Goal: Transaction & Acquisition: Purchase product/service

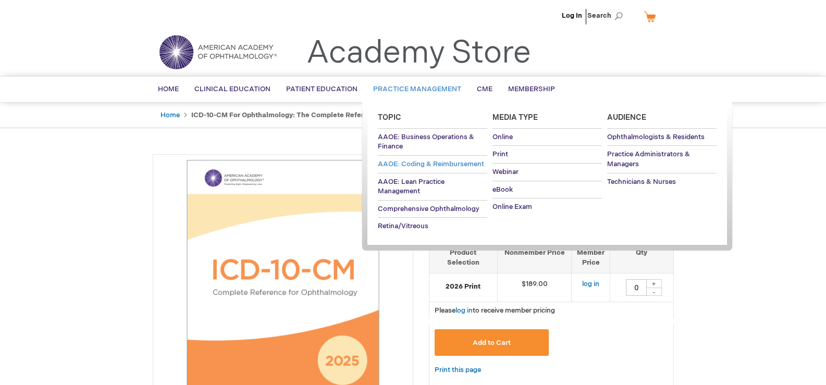
click at [431, 163] on span "AAOE: Coding & Reimbursement" at bounding box center [431, 164] width 106 height 8
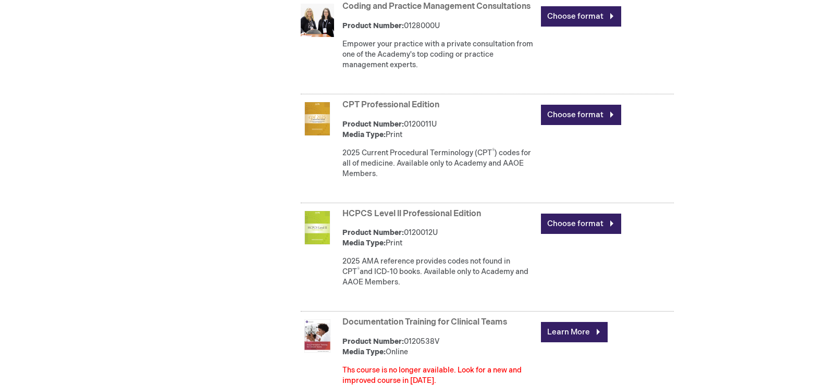
scroll to position [1043, 0]
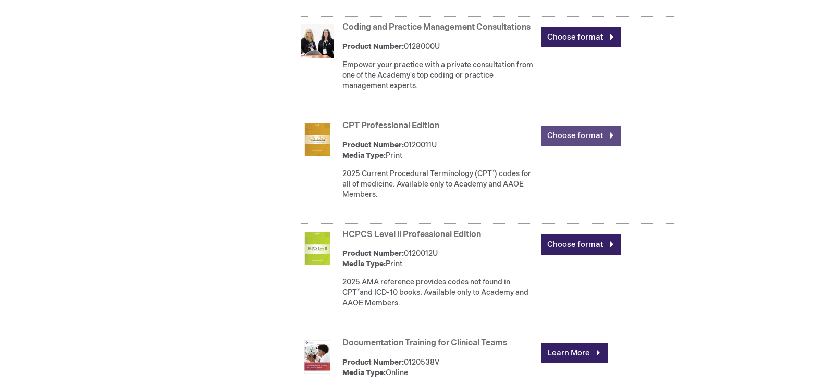
click at [569, 146] on link "Choose format" at bounding box center [581, 136] width 80 height 20
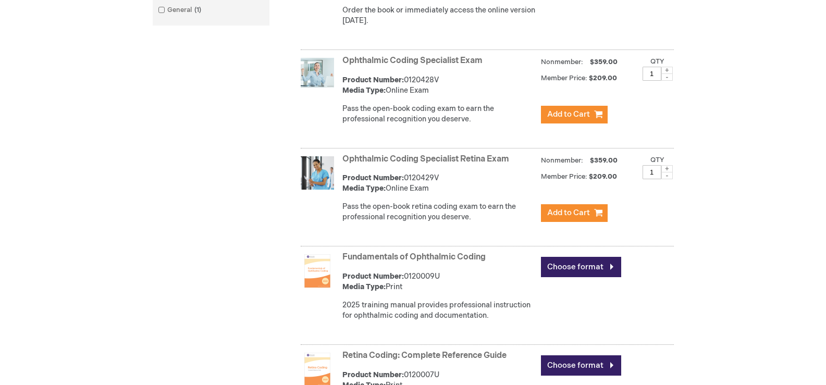
scroll to position [209, 0]
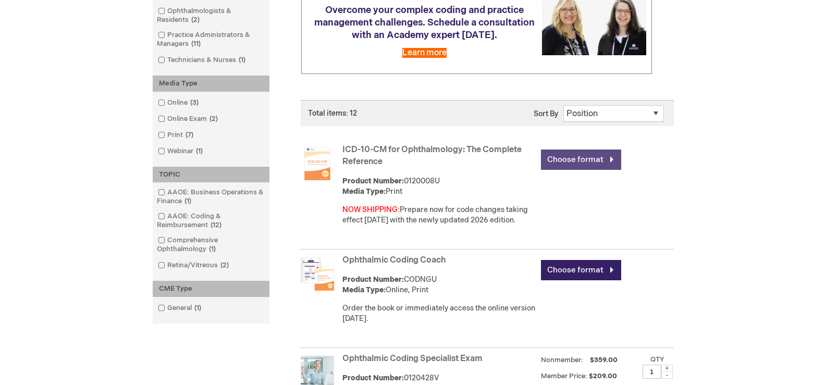
click at [584, 162] on link "Choose format" at bounding box center [581, 160] width 80 height 20
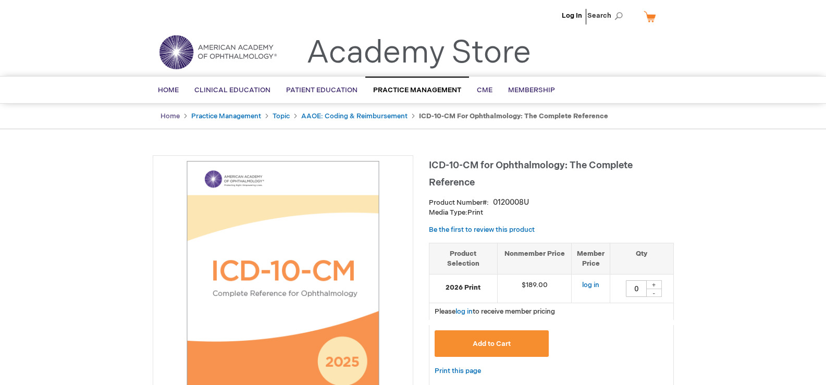
click at [167, 114] on link "Home" at bounding box center [170, 116] width 19 height 8
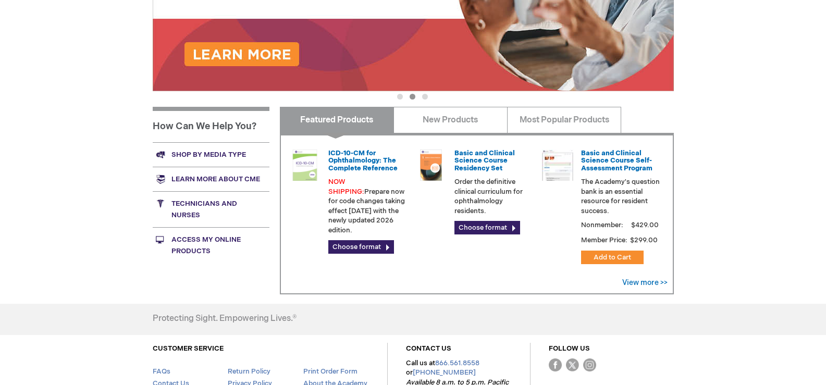
scroll to position [294, 0]
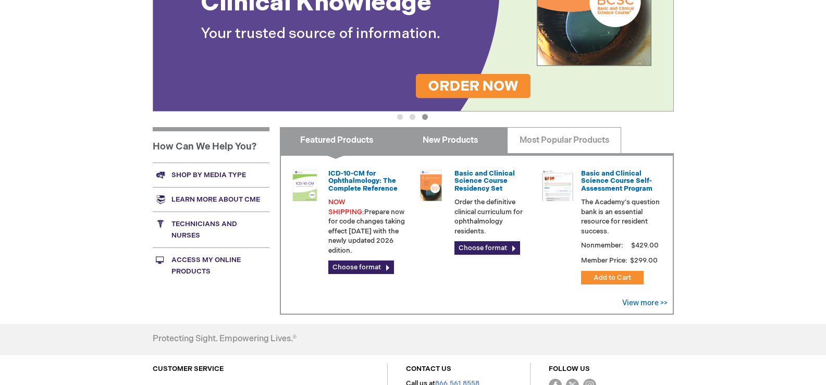
click at [457, 131] on link "New Products" at bounding box center [451, 140] width 114 height 26
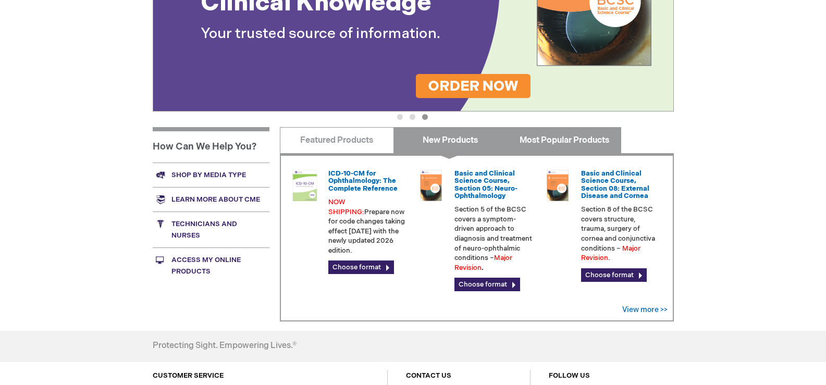
click at [533, 138] on link "Most Popular Products" at bounding box center [564, 140] width 114 height 26
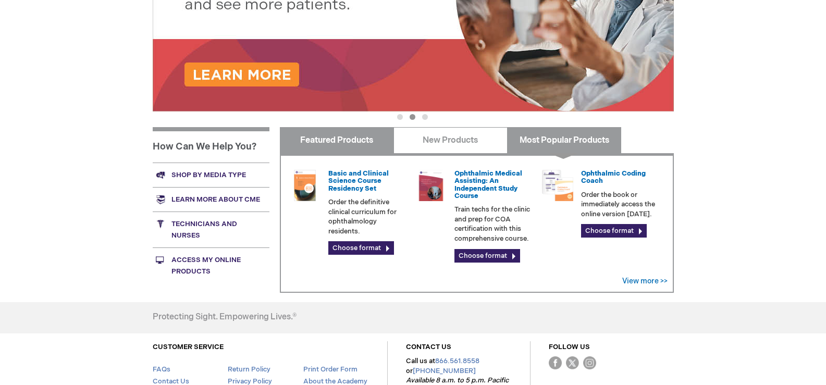
click at [371, 140] on link "Featured Products" at bounding box center [337, 140] width 114 height 26
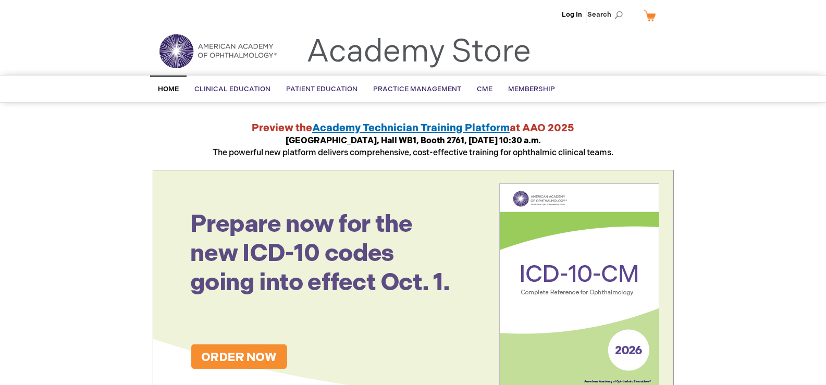
scroll to position [0, 0]
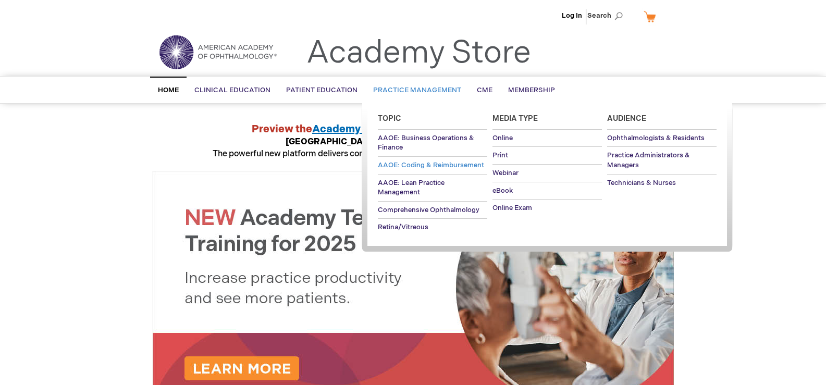
click at [448, 161] on span "AAOE: Coding & Reimbursement" at bounding box center [431, 165] width 106 height 8
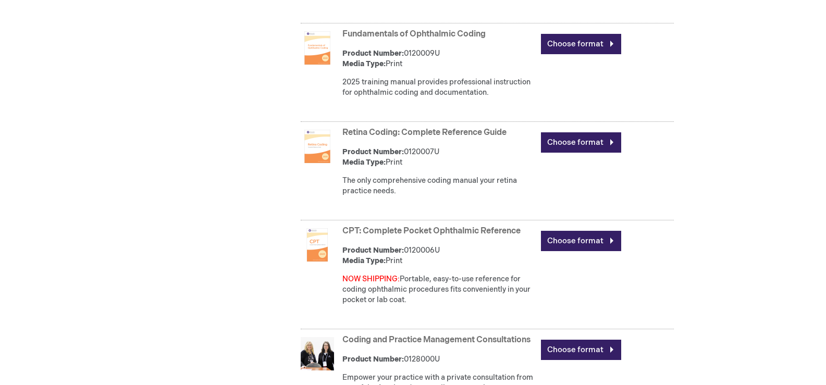
scroll to position [782, 0]
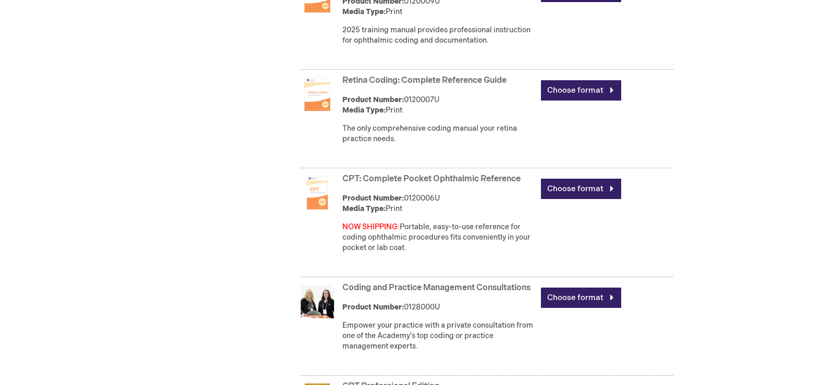
click at [395, 178] on link "CPT: Complete Pocket Ophthalmic Reference" at bounding box center [432, 179] width 178 height 10
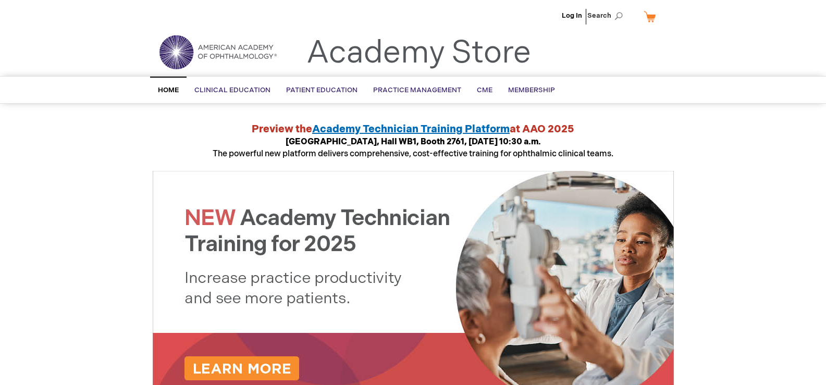
click at [172, 90] on span "Home" at bounding box center [168, 90] width 21 height 8
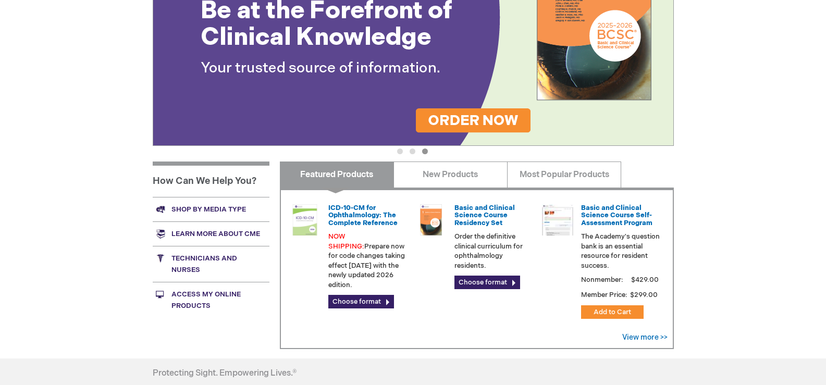
scroll to position [261, 0]
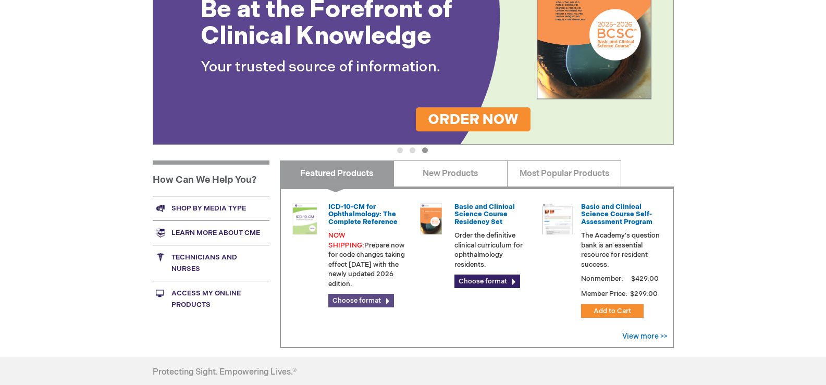
click at [374, 294] on link "Choose format" at bounding box center [362, 301] width 66 height 14
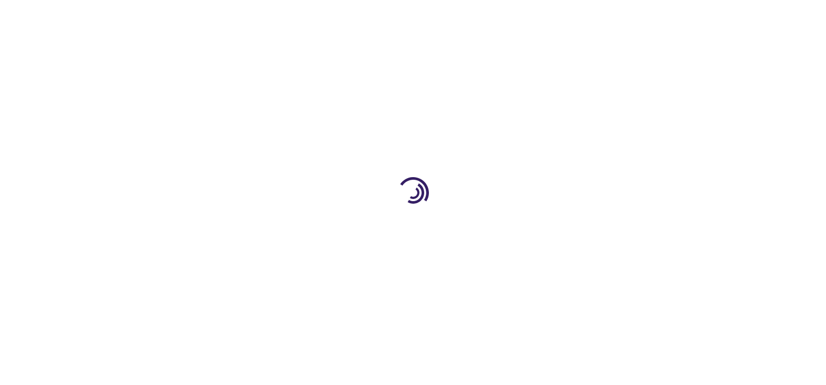
type input "0"
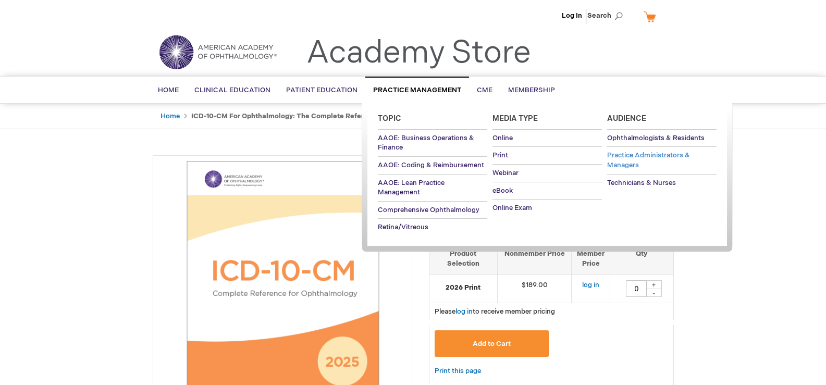
click at [648, 151] on span "Practice Administrators & Managers" at bounding box center [648, 160] width 83 height 18
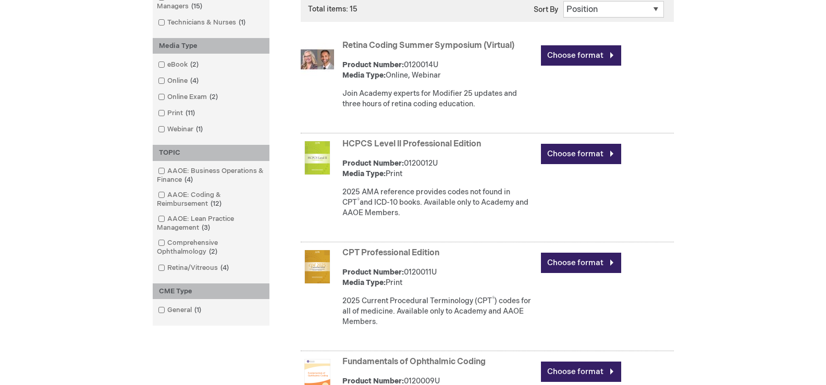
scroll to position [365, 0]
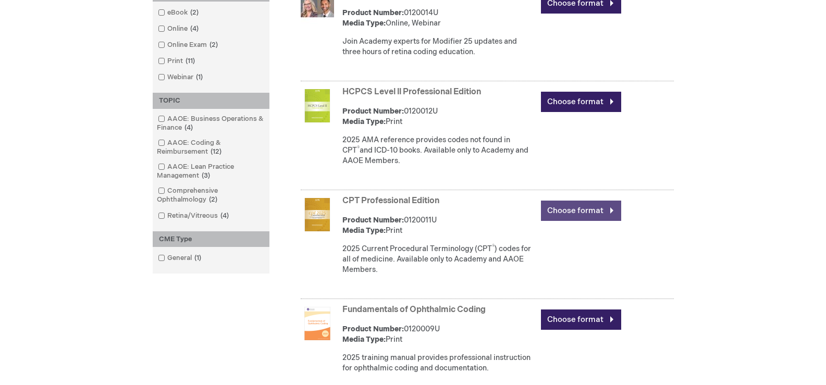
click at [568, 203] on link "Choose format" at bounding box center [581, 211] width 80 height 20
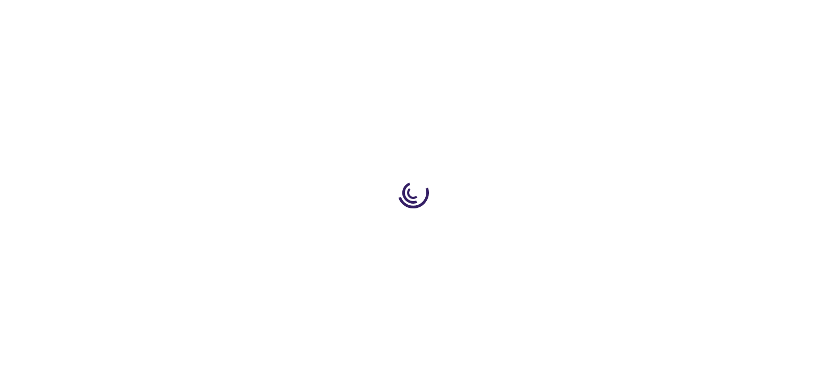
type input "0"
